Goal: Check status: Check status

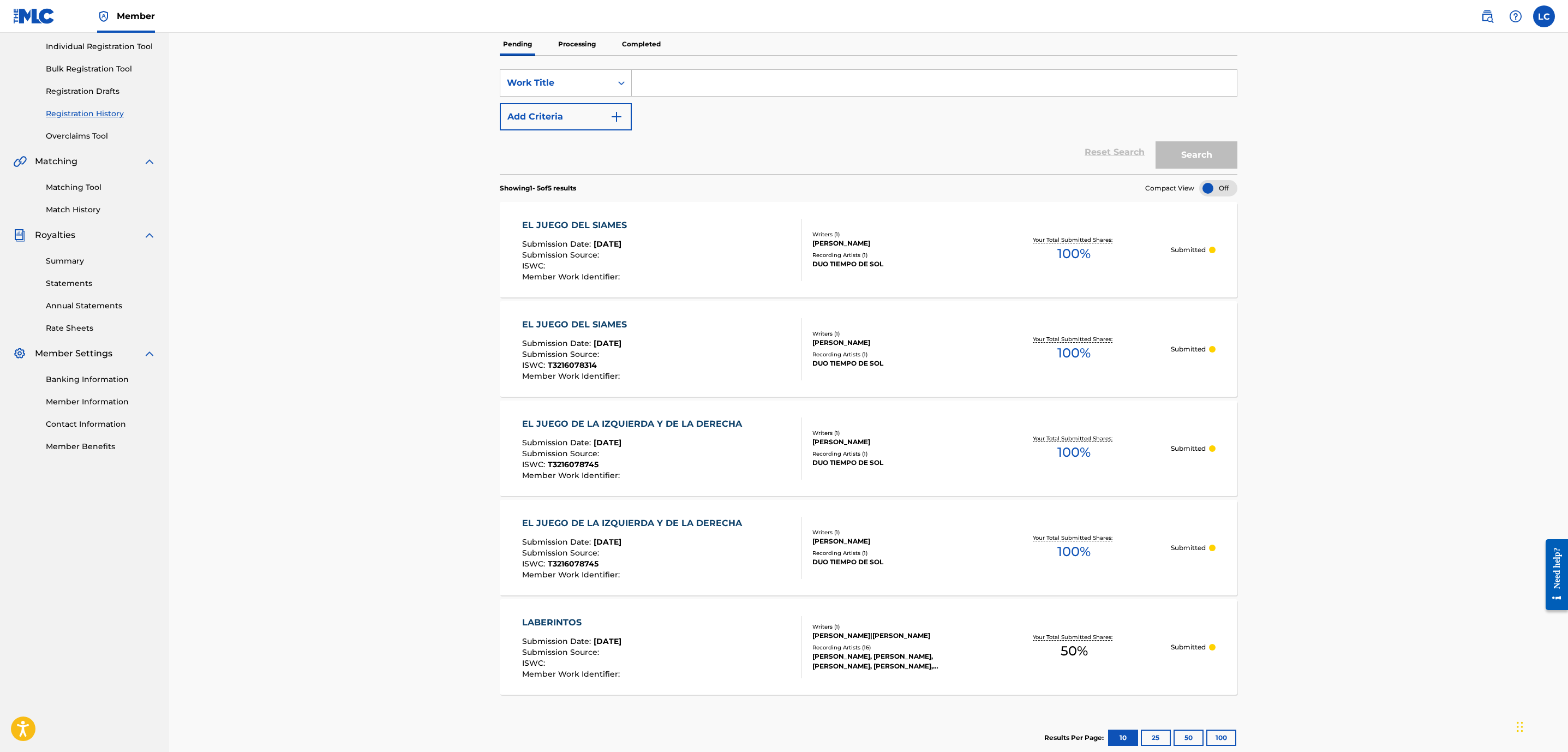
scroll to position [200, 0]
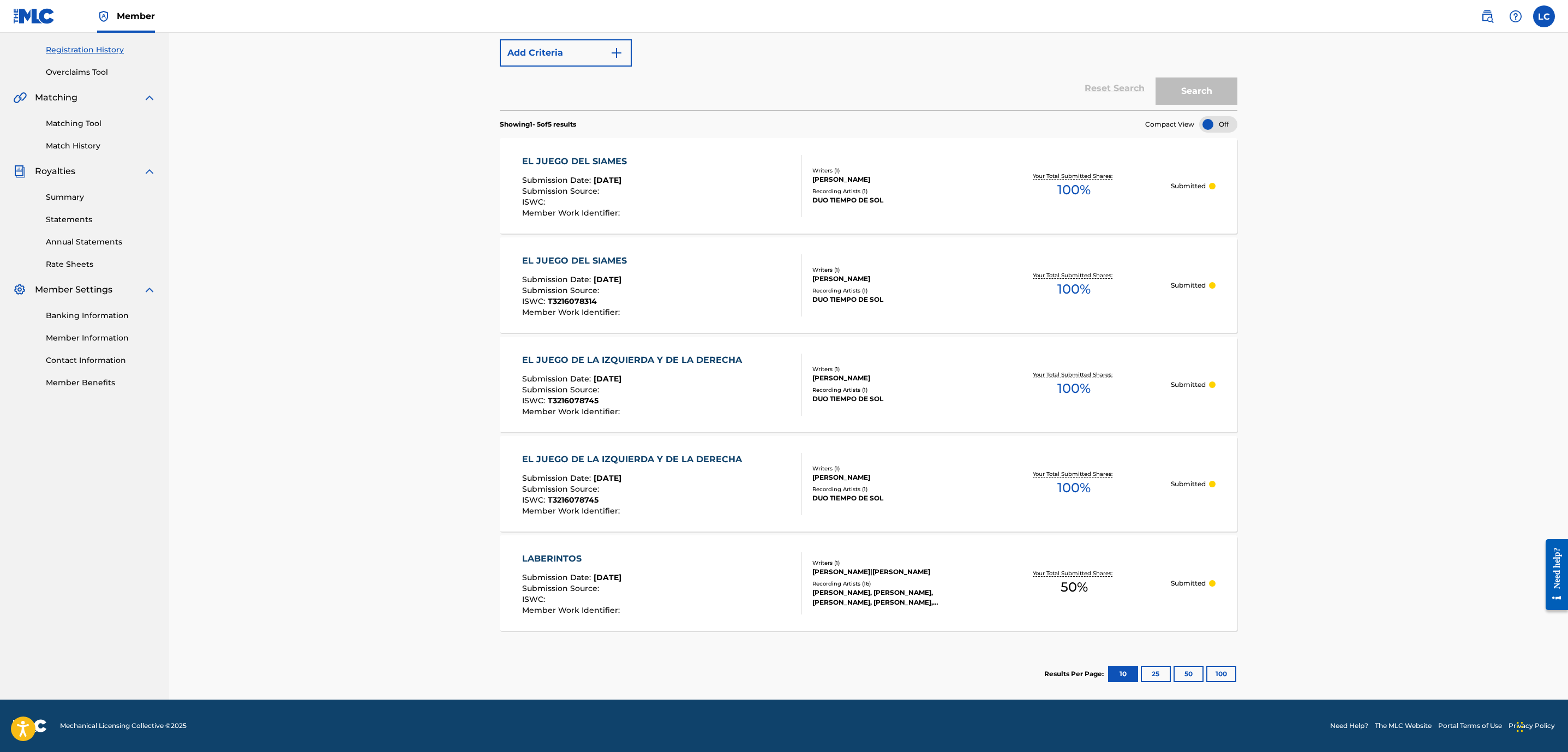
click at [622, 179] on span "[DATE]" at bounding box center [607, 180] width 28 height 10
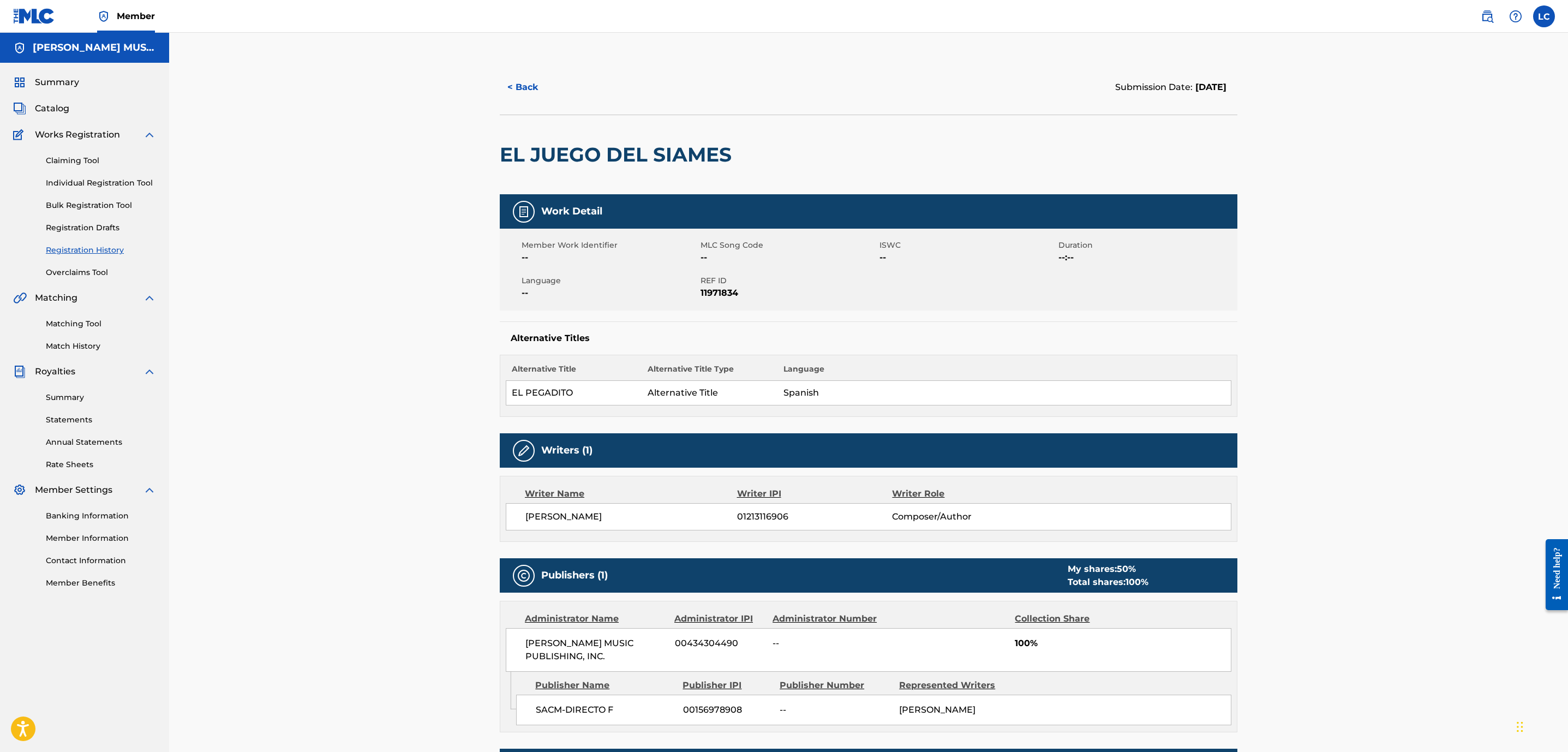
click at [514, 74] on button "< Back" at bounding box center [533, 88] width 66 height 27
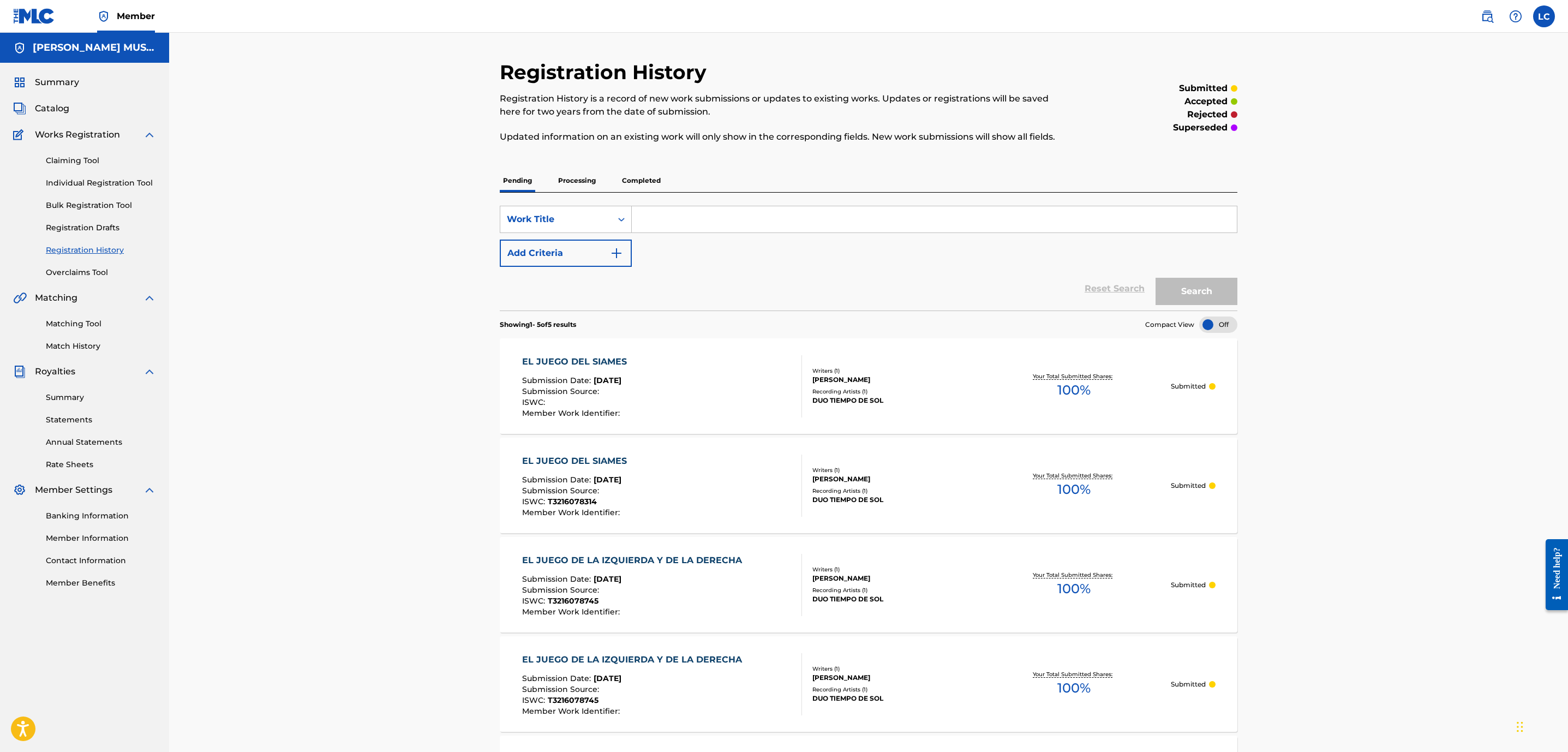
scroll to position [172, 0]
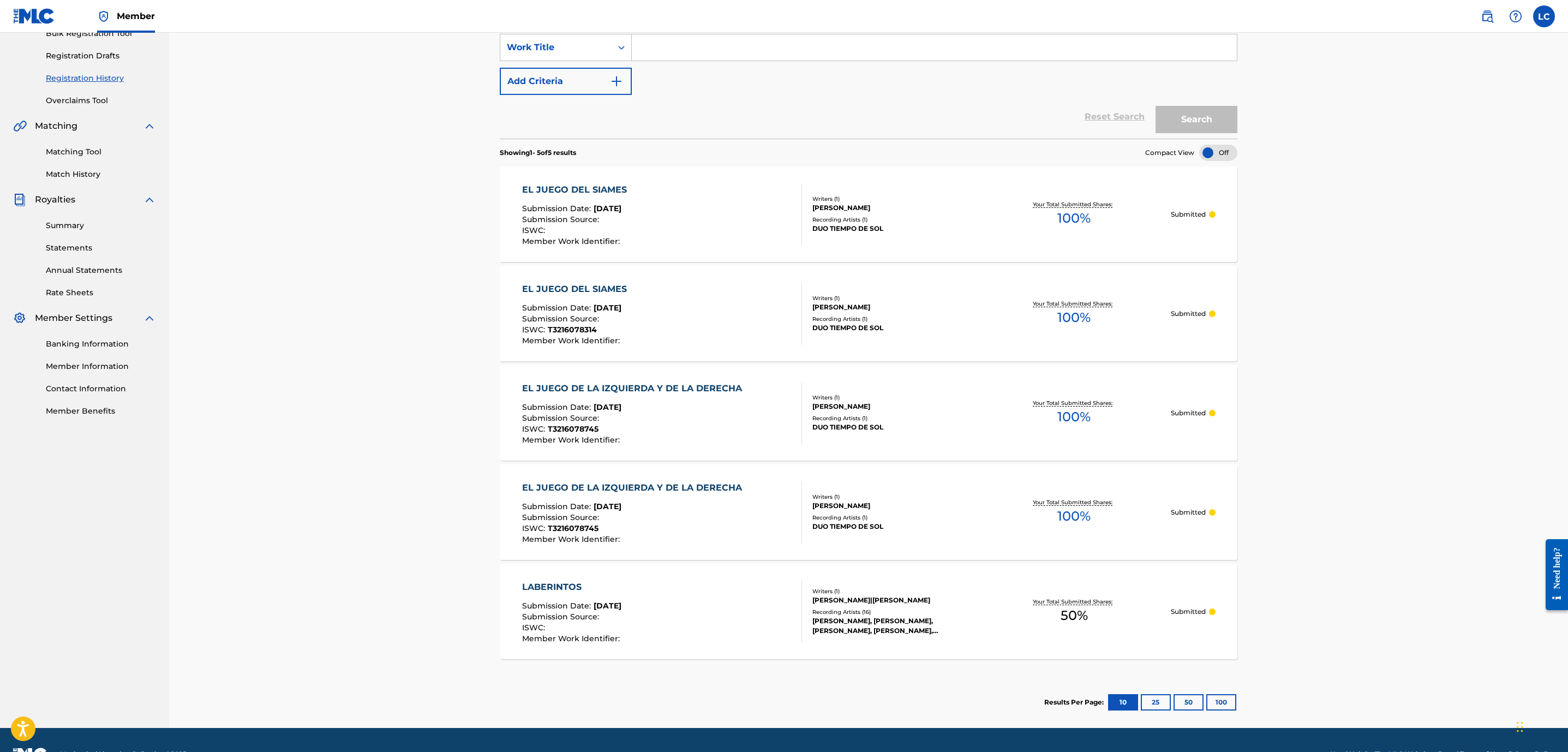
click at [583, 430] on span "T3216078745" at bounding box center [573, 429] width 51 height 10
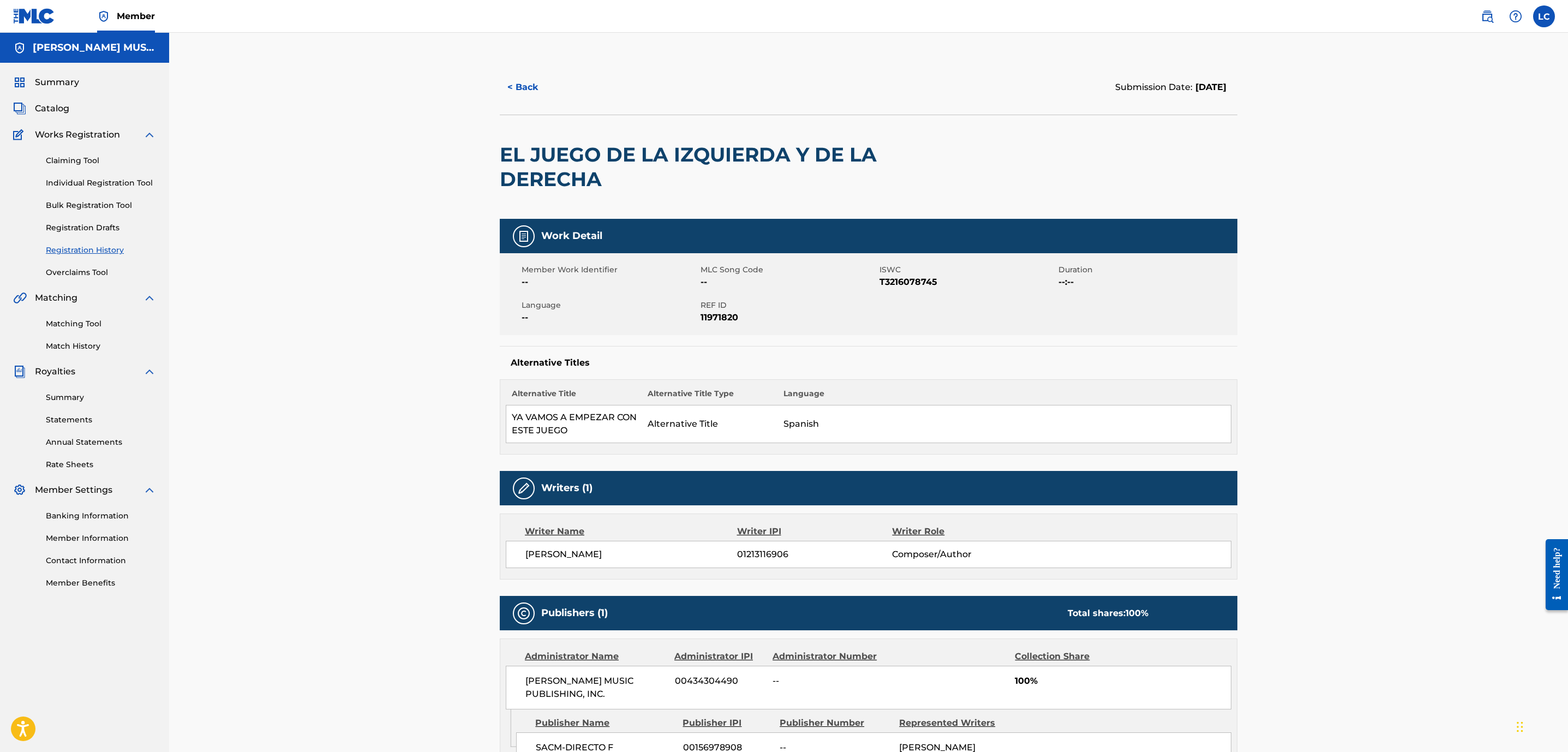
click at [882, 287] on span "T3216078745" at bounding box center [968, 282] width 176 height 13
copy span "T3216078745"
click at [524, 79] on button "< Back" at bounding box center [533, 88] width 66 height 27
